Goal: Find specific page/section: Find specific page/section

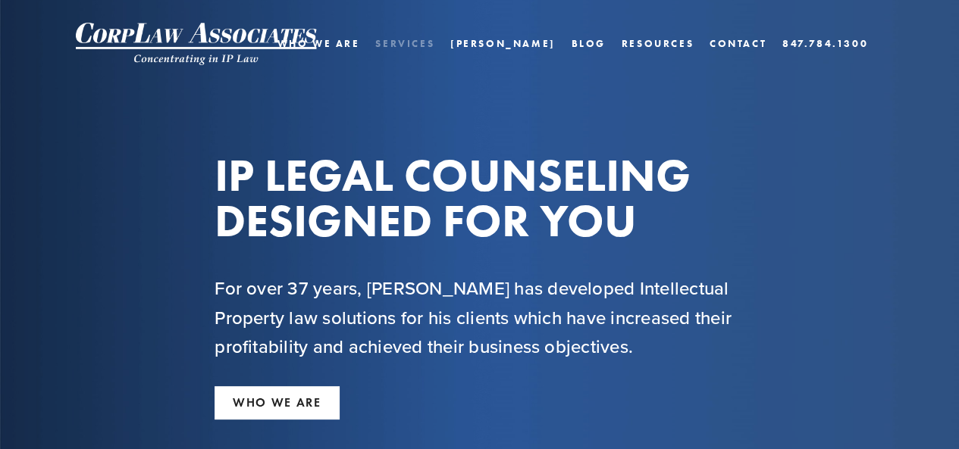
click at [434, 41] on link "Services" at bounding box center [404, 44] width 59 height 22
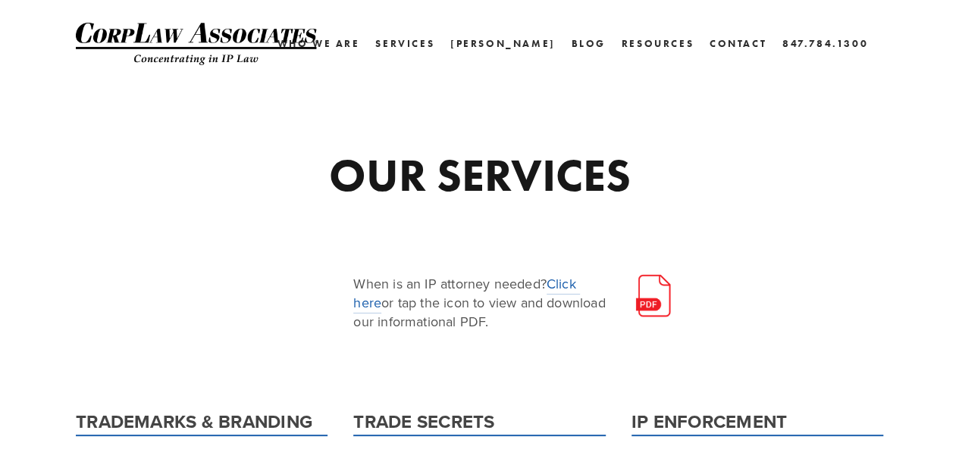
click at [649, 298] on img at bounding box center [653, 296] width 44 height 44
click at [552, 39] on link "[PERSON_NAME]" at bounding box center [502, 44] width 105 height 22
